Goal: Find specific page/section: Find specific page/section

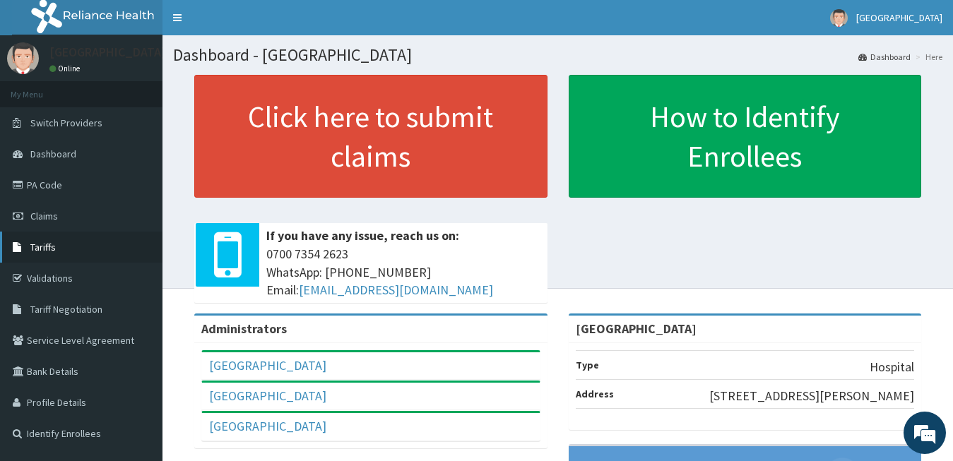
click at [53, 253] on span "Tariffs" at bounding box center [42, 247] width 25 height 13
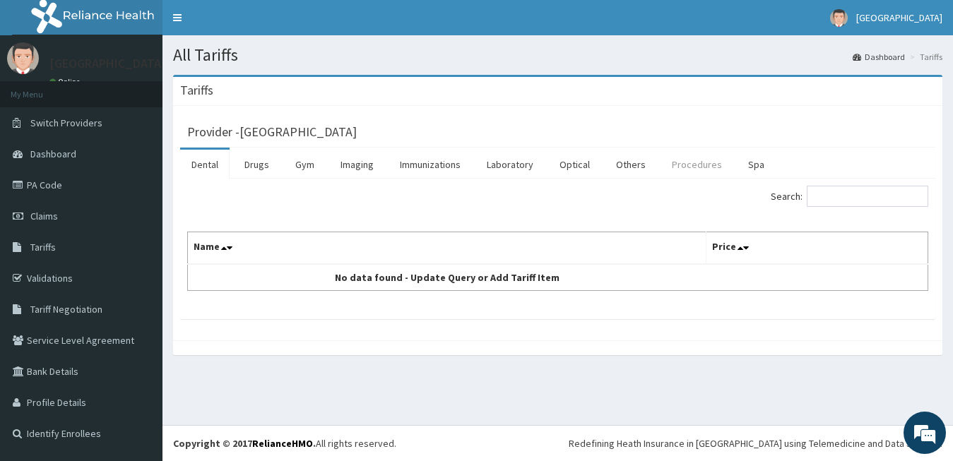
click at [684, 169] on link "Procedures" at bounding box center [696, 165] width 73 height 30
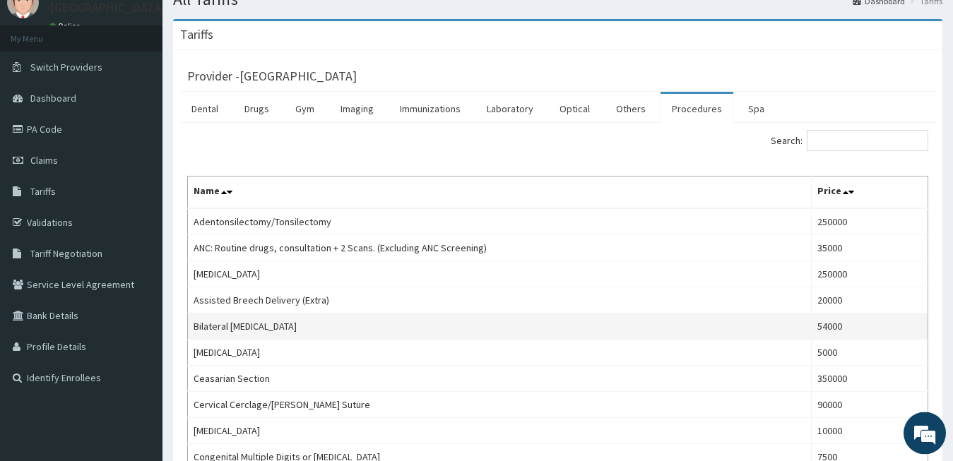
scroll to position [72, 0]
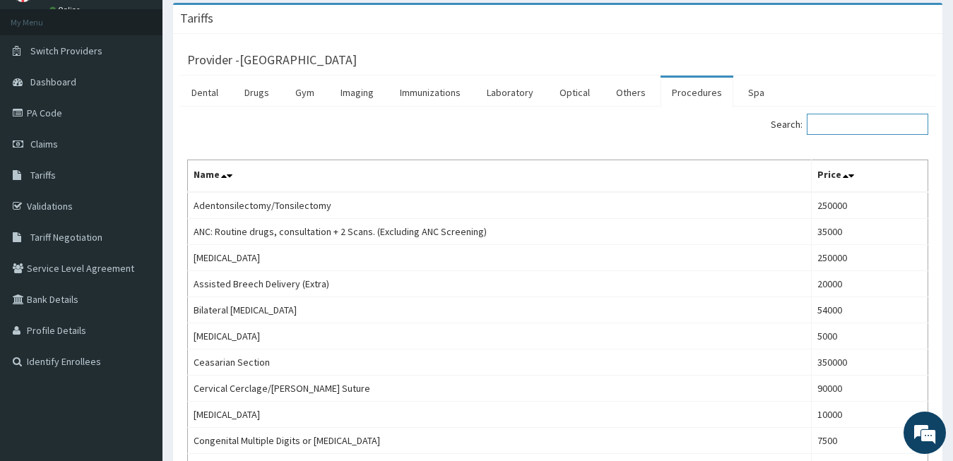
click at [835, 127] on input "Search:" at bounding box center [866, 124] width 121 height 21
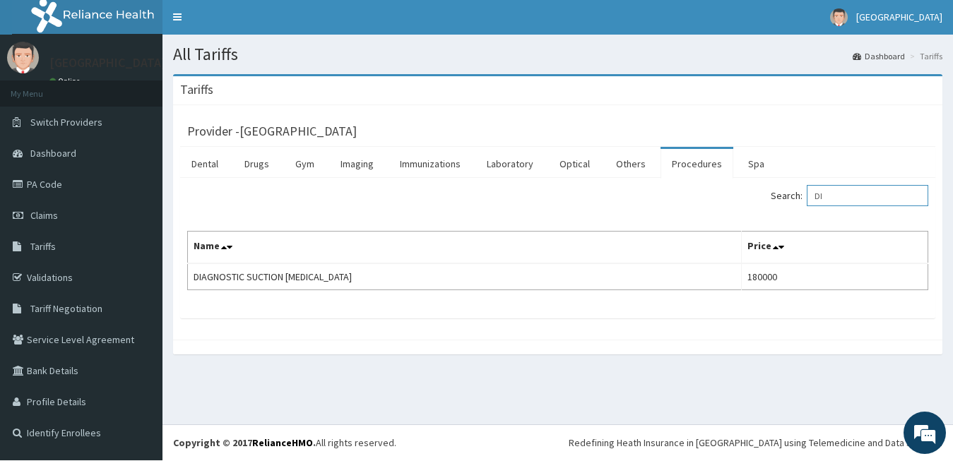
type input "D"
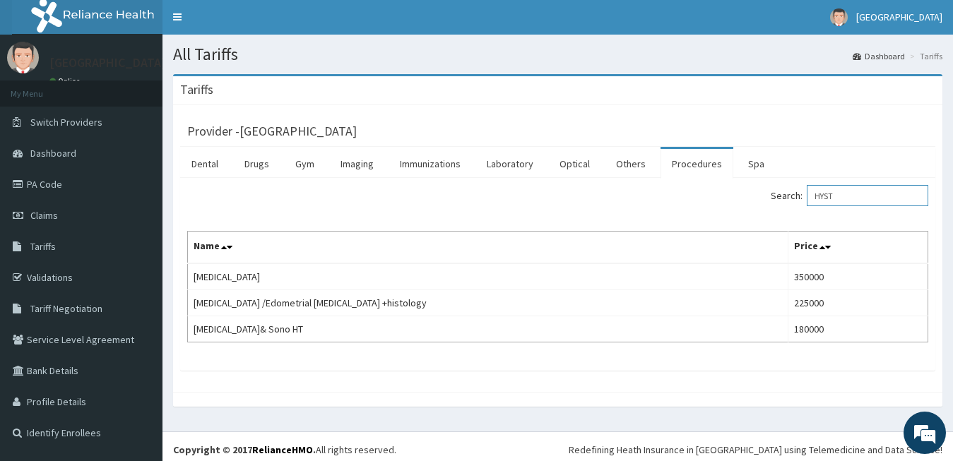
type input "HYST"
click at [46, 248] on span "Tariffs" at bounding box center [42, 246] width 25 height 13
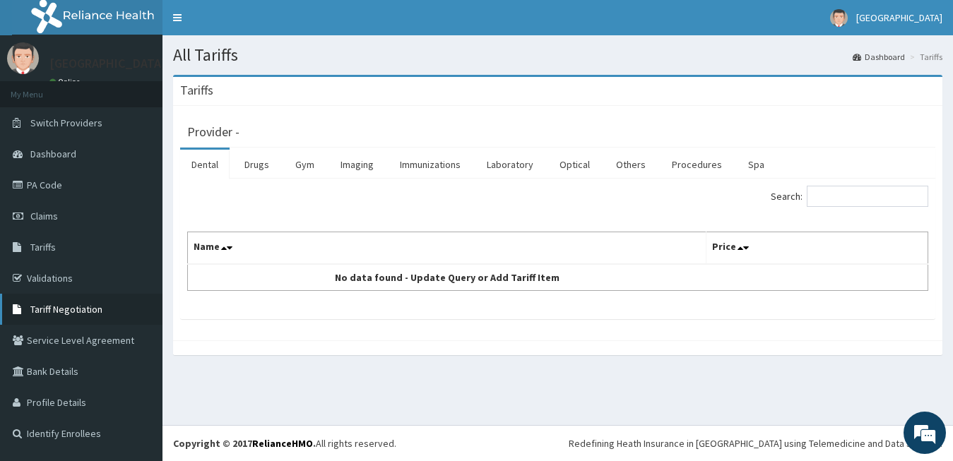
click at [66, 304] on span "Tariff Negotiation" at bounding box center [66, 309] width 72 height 13
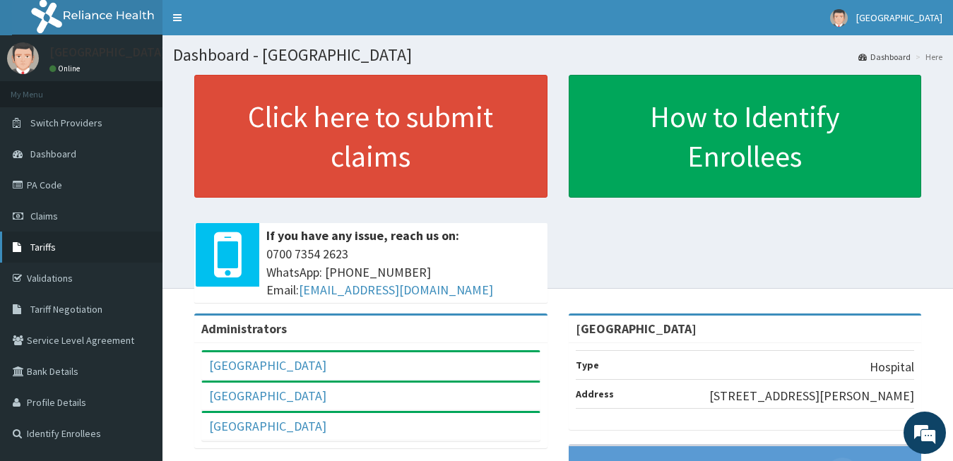
click at [52, 236] on link "Tariffs" at bounding box center [81, 247] width 162 height 31
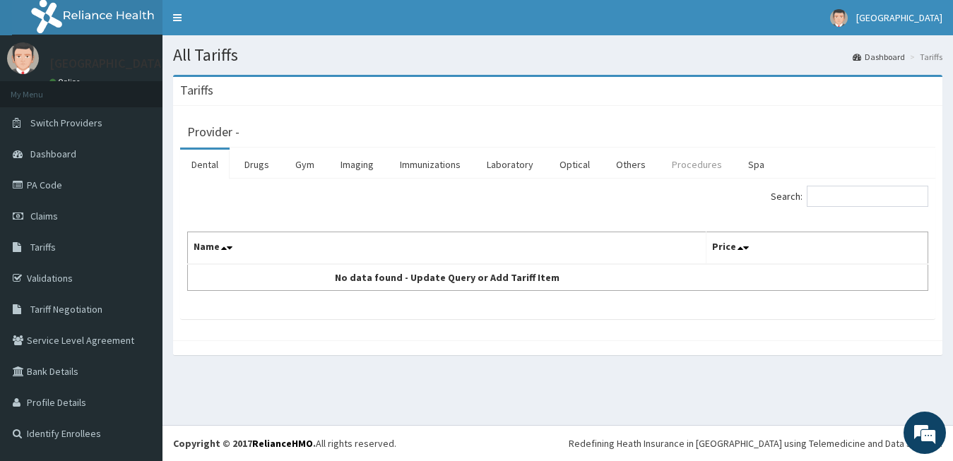
click at [691, 172] on link "Procedures" at bounding box center [696, 165] width 73 height 30
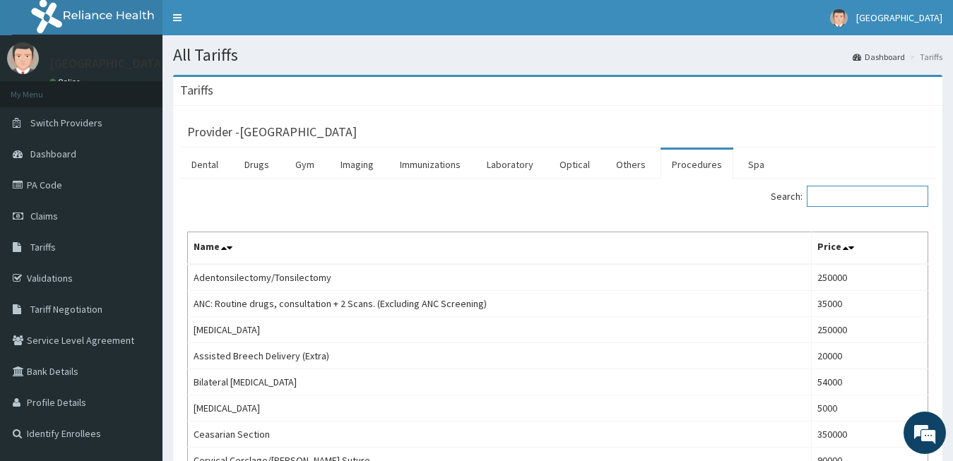
click at [836, 192] on input "Search:" at bounding box center [866, 196] width 121 height 21
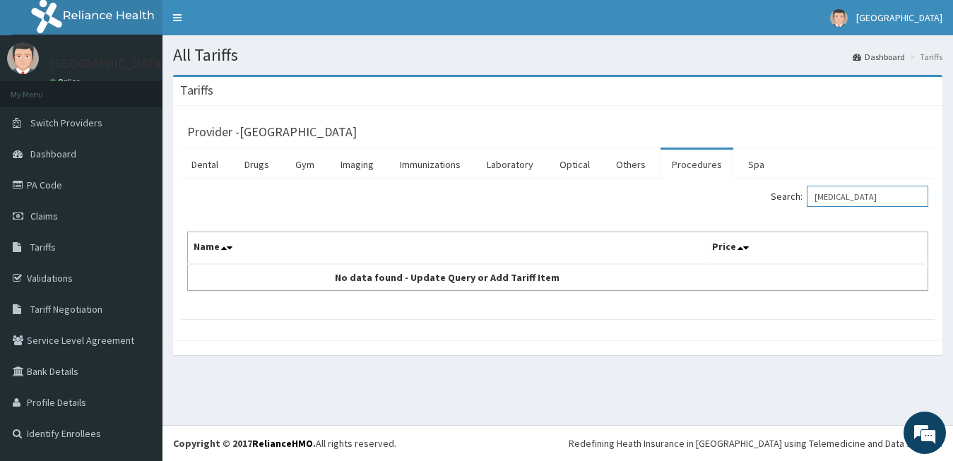
type input "POLYPECTOMY"
